Goal: Information Seeking & Learning: Check status

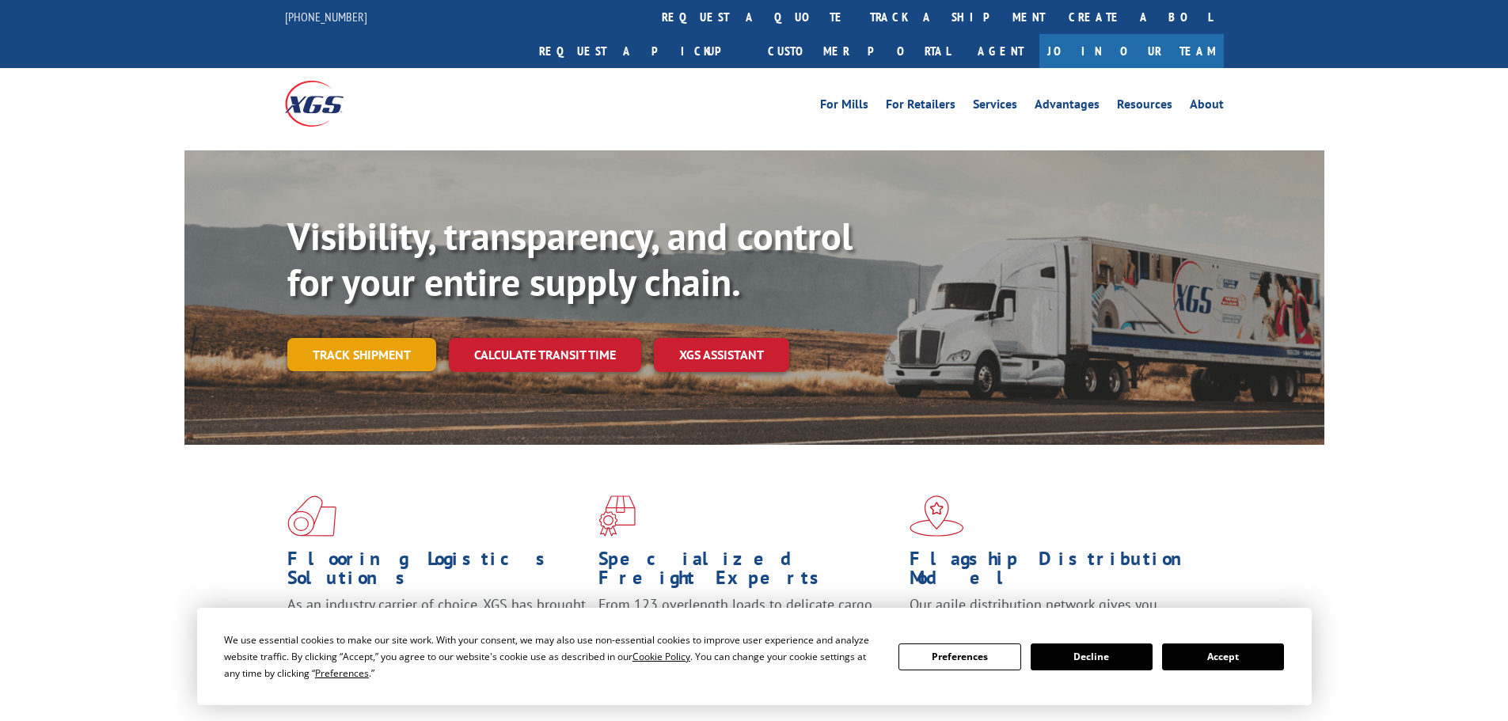
click at [378, 338] on link "Track shipment" at bounding box center [361, 354] width 149 height 33
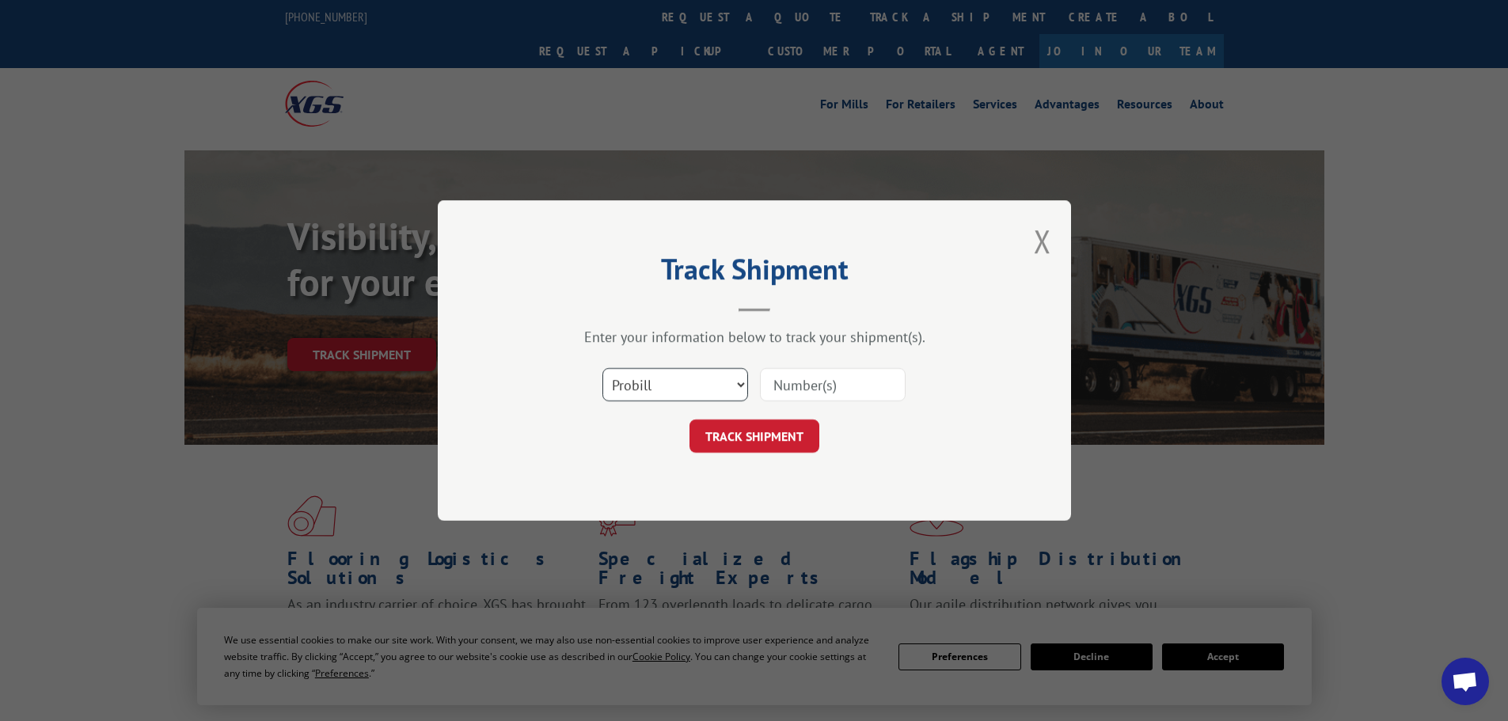
click at [714, 380] on select "Select category... Probill BOL PO" at bounding box center [675, 384] width 146 height 33
select select "bol"
click at [602, 368] on select "Select category... Probill BOL PO" at bounding box center [675, 384] width 146 height 33
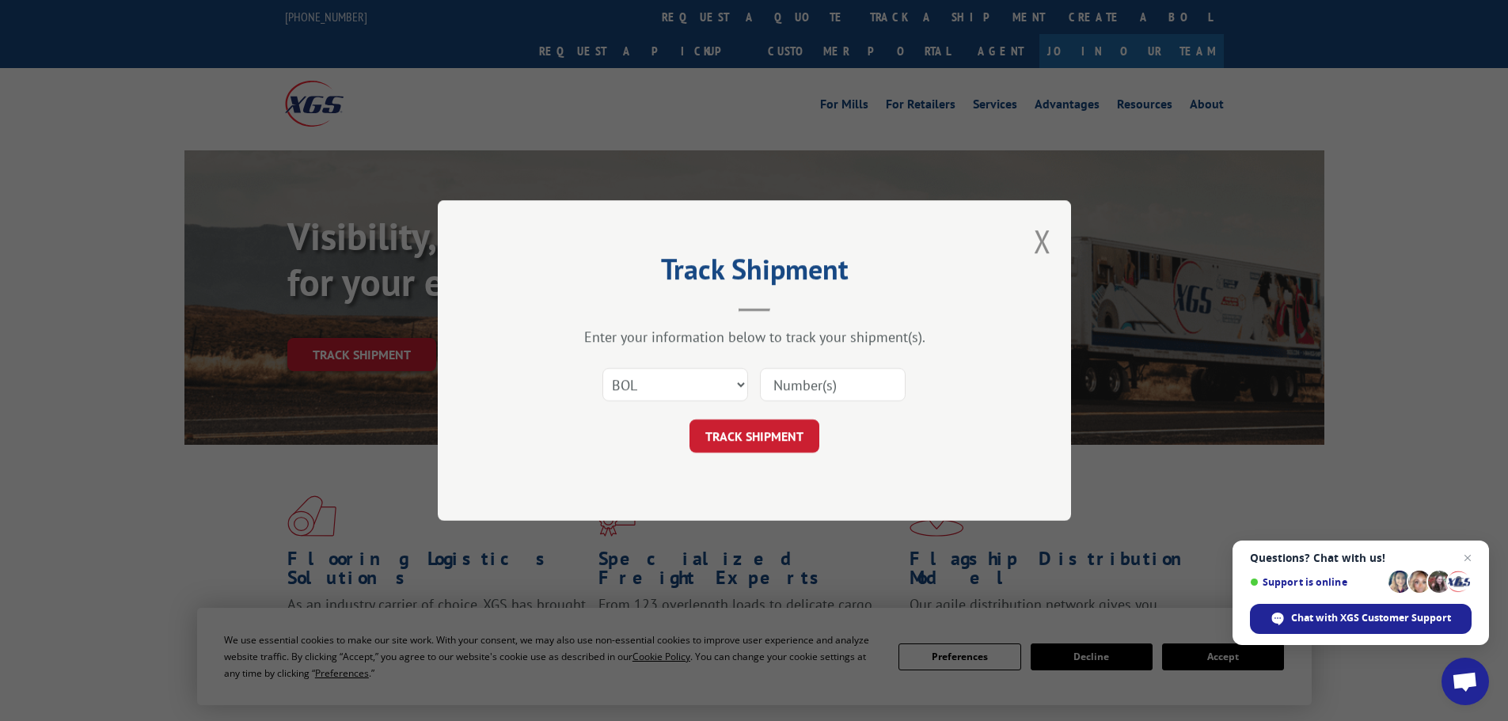
click at [847, 389] on input at bounding box center [833, 384] width 146 height 33
paste input "6025224"
type input "6025224"
click at [760, 438] on button "TRACK SHIPMENT" at bounding box center [754, 435] width 130 height 33
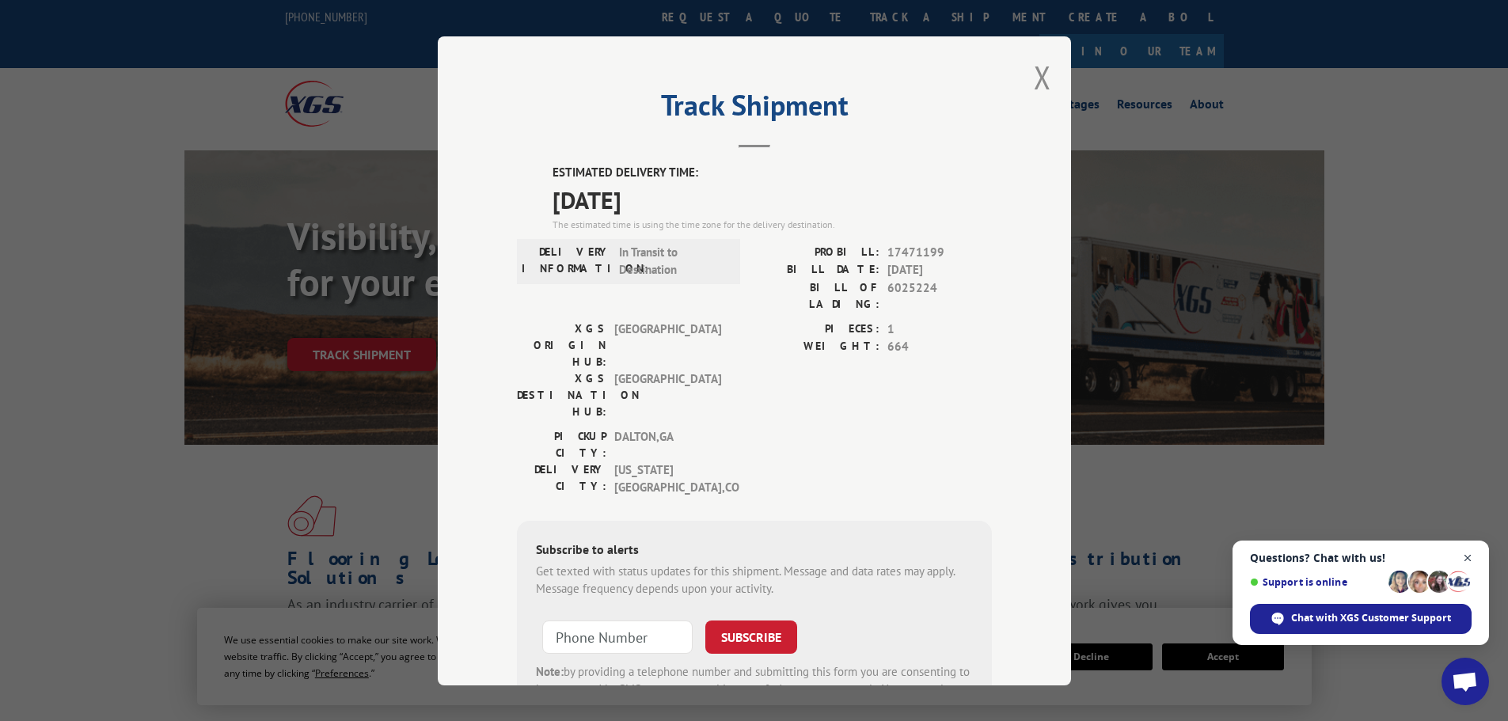
click at [1470, 553] on span "Close chat" at bounding box center [1468, 558] width 20 height 20
